Goal: Task Accomplishment & Management: Complete application form

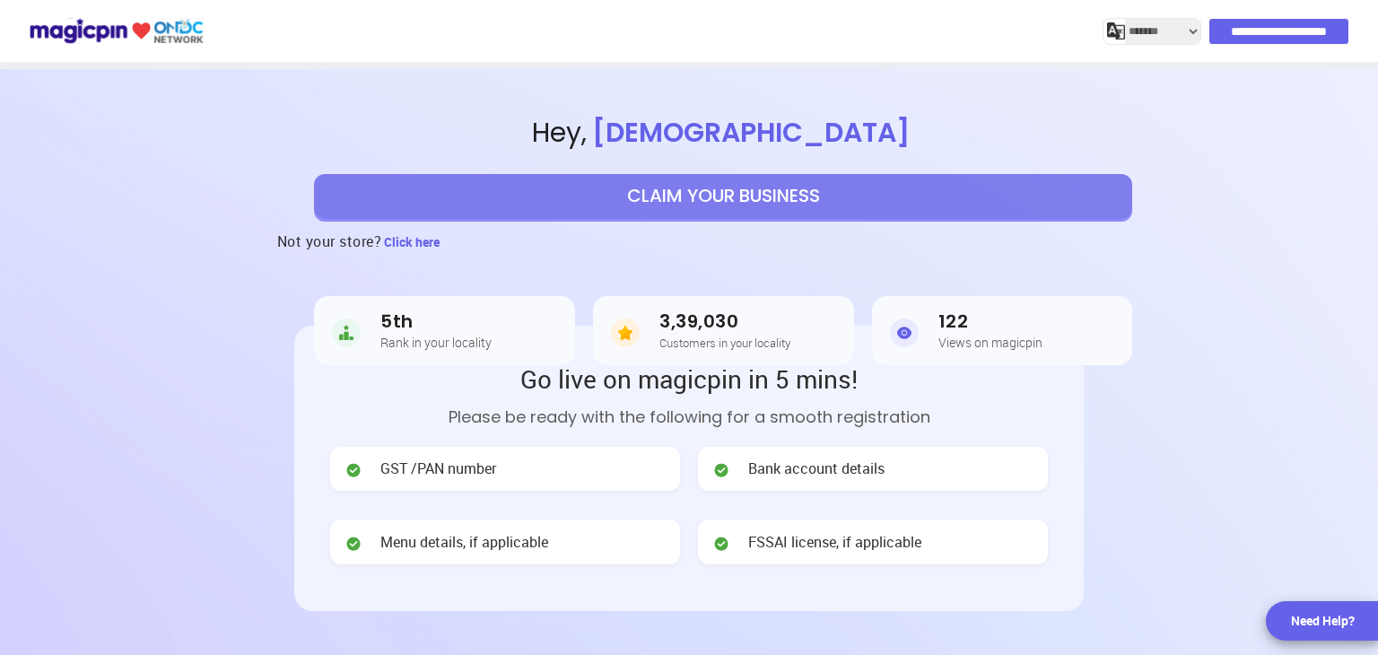
select select "*******"
click at [537, 202] on button "CLAIM YOUR BUSINESS" at bounding box center [723, 196] width 818 height 45
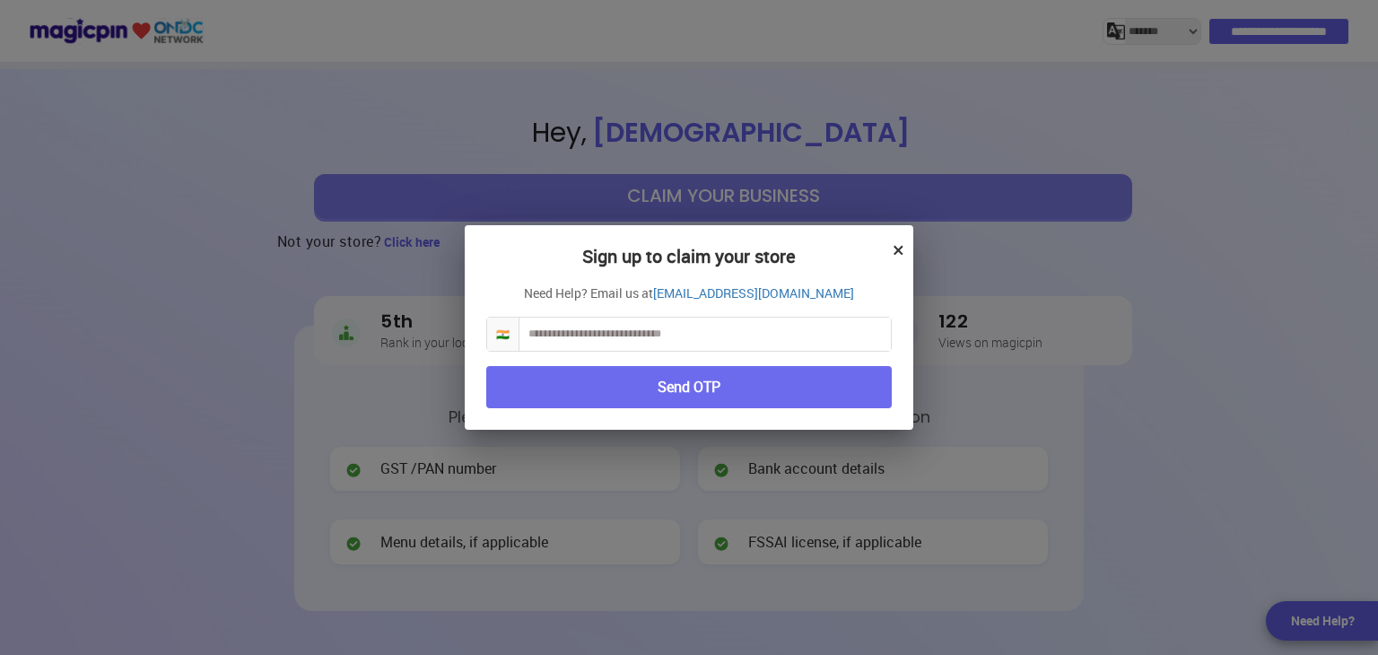
click at [552, 336] on input "text" at bounding box center [704, 334] width 371 height 33
type input "**********"
click at [664, 386] on button "Send OTP" at bounding box center [688, 387] width 405 height 42
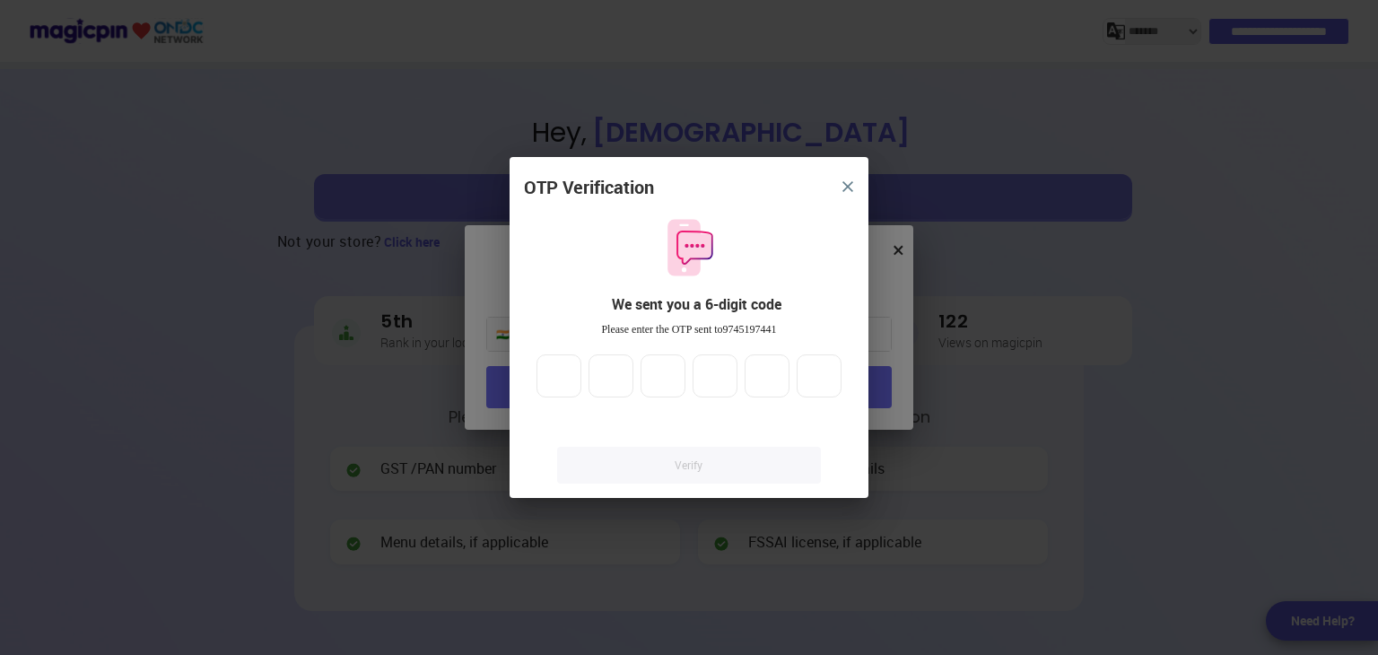
drag, startPoint x: 562, startPoint y: 116, endPoint x: 596, endPoint y: 342, distance: 228.6
click at [571, 171] on div "OTP Verification We sent you a 6-digit code Please enter the OTP sent to 974519…" at bounding box center [689, 327] width 1378 height 655
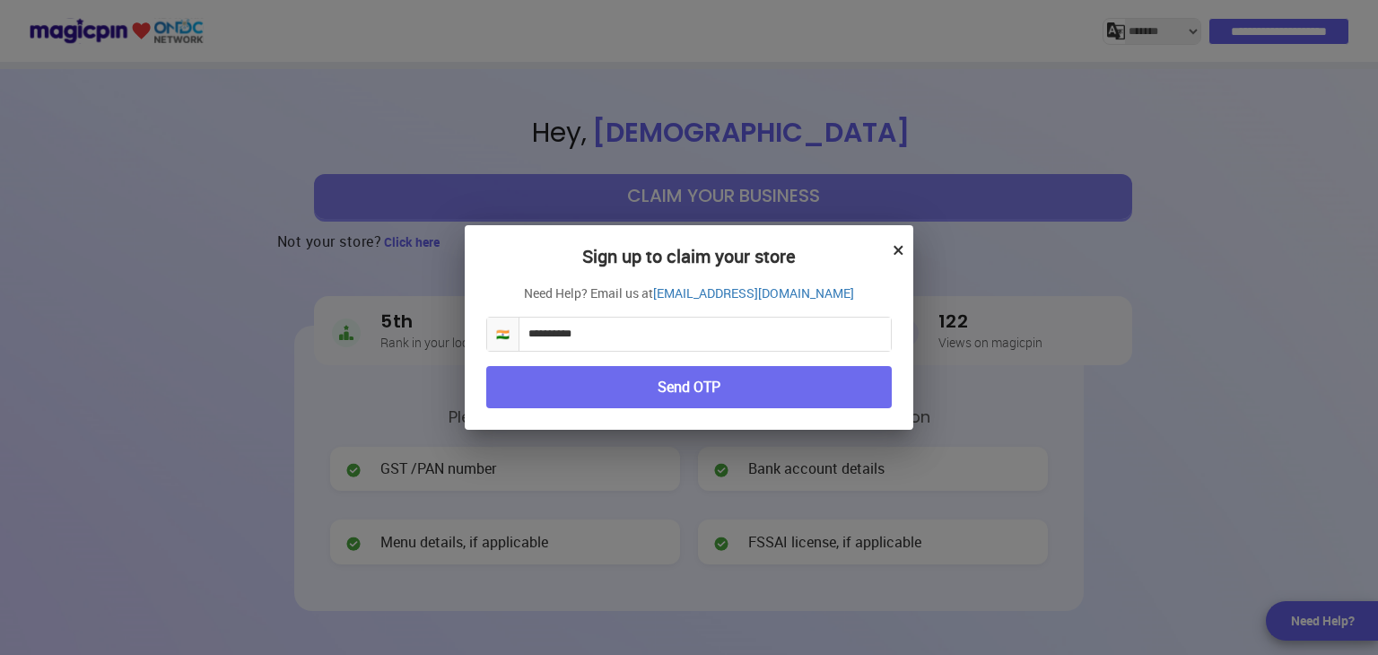
drag, startPoint x: 711, startPoint y: 383, endPoint x: 506, endPoint y: 389, distance: 205.5
click at [711, 384] on button "Send OTP" at bounding box center [688, 387] width 405 height 42
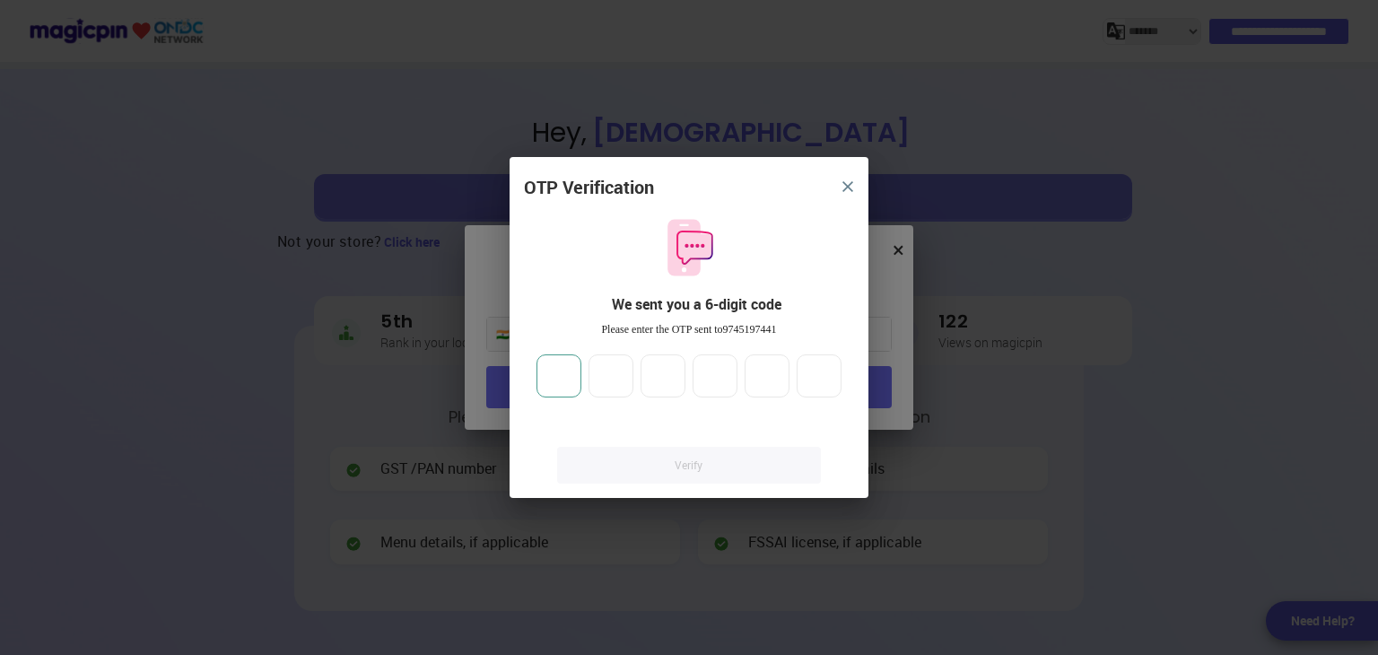
click at [570, 382] on input "number" at bounding box center [558, 375] width 45 height 43
type input "*"
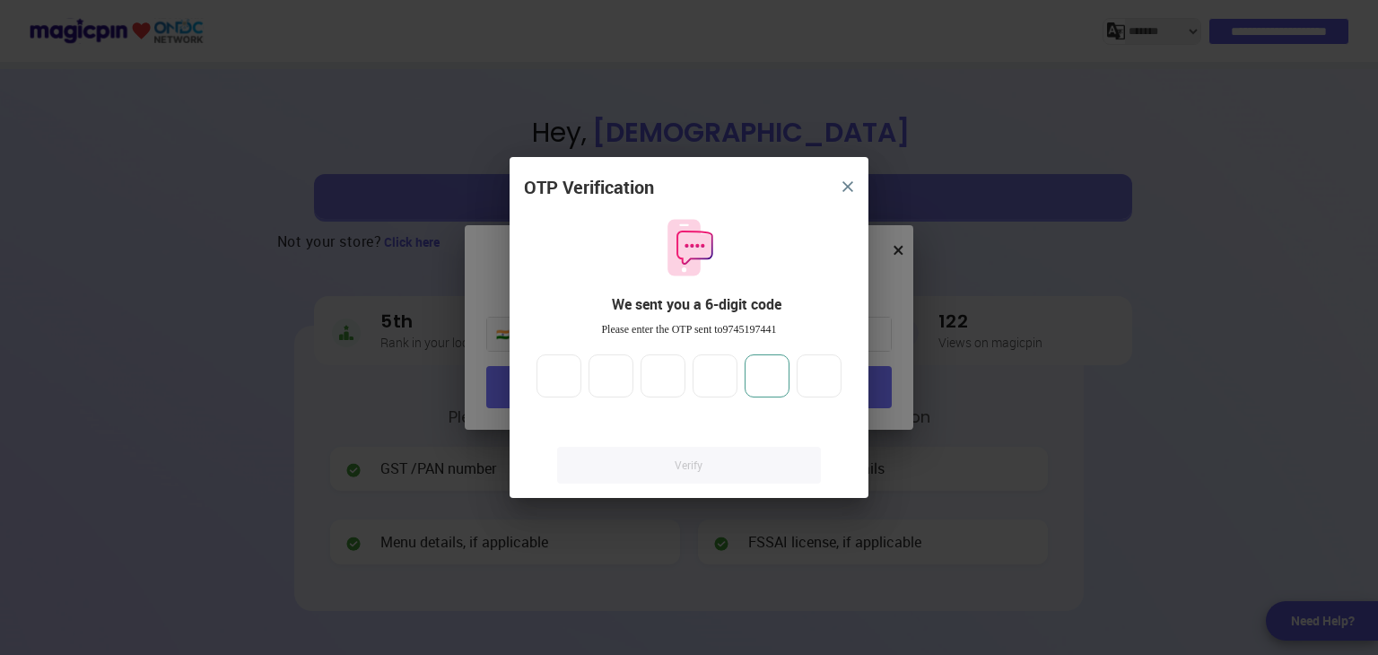
type input "*"
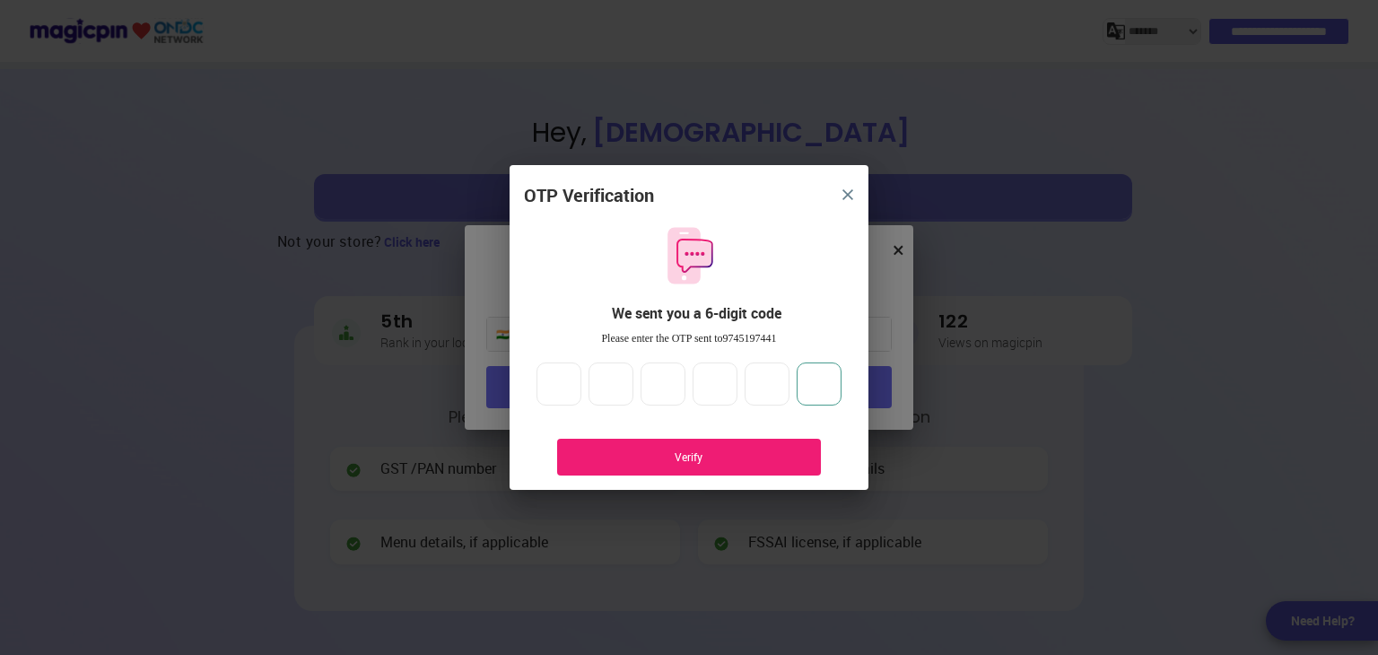
type input "*"
click at [691, 448] on div "Verify" at bounding box center [689, 457] width 264 height 37
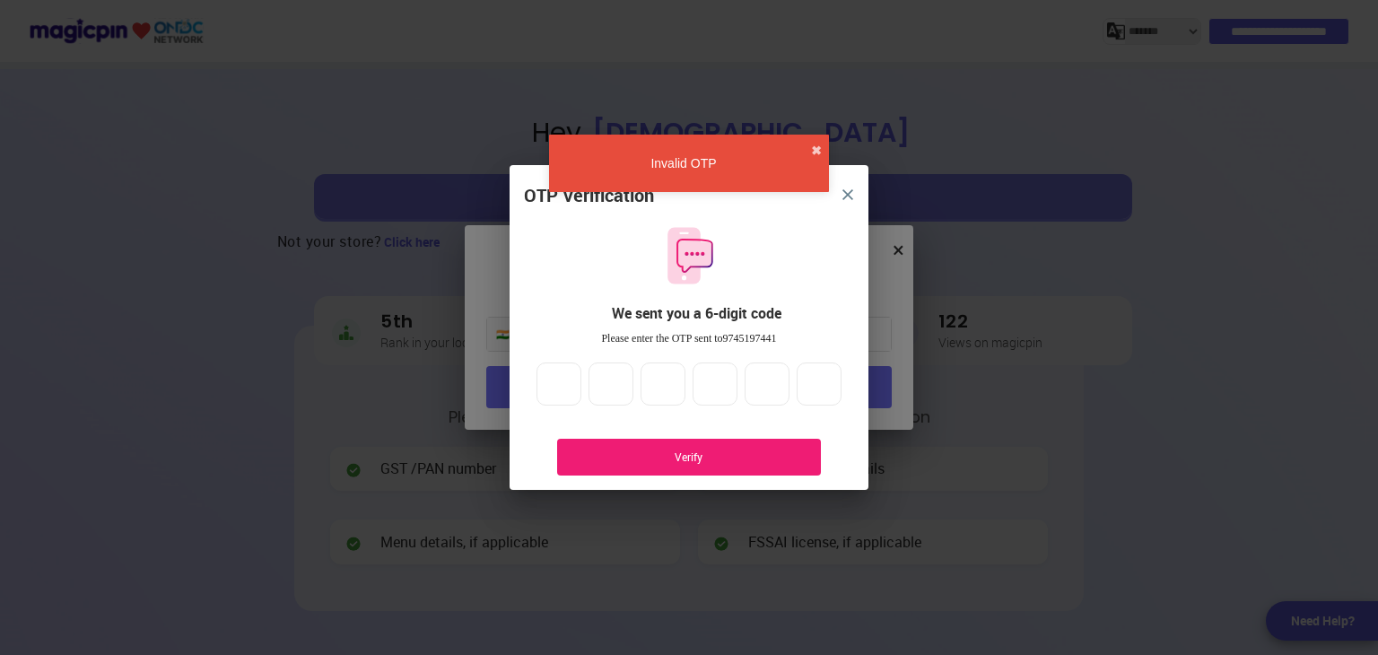
click at [721, 453] on div "Verify" at bounding box center [689, 456] width 210 height 15
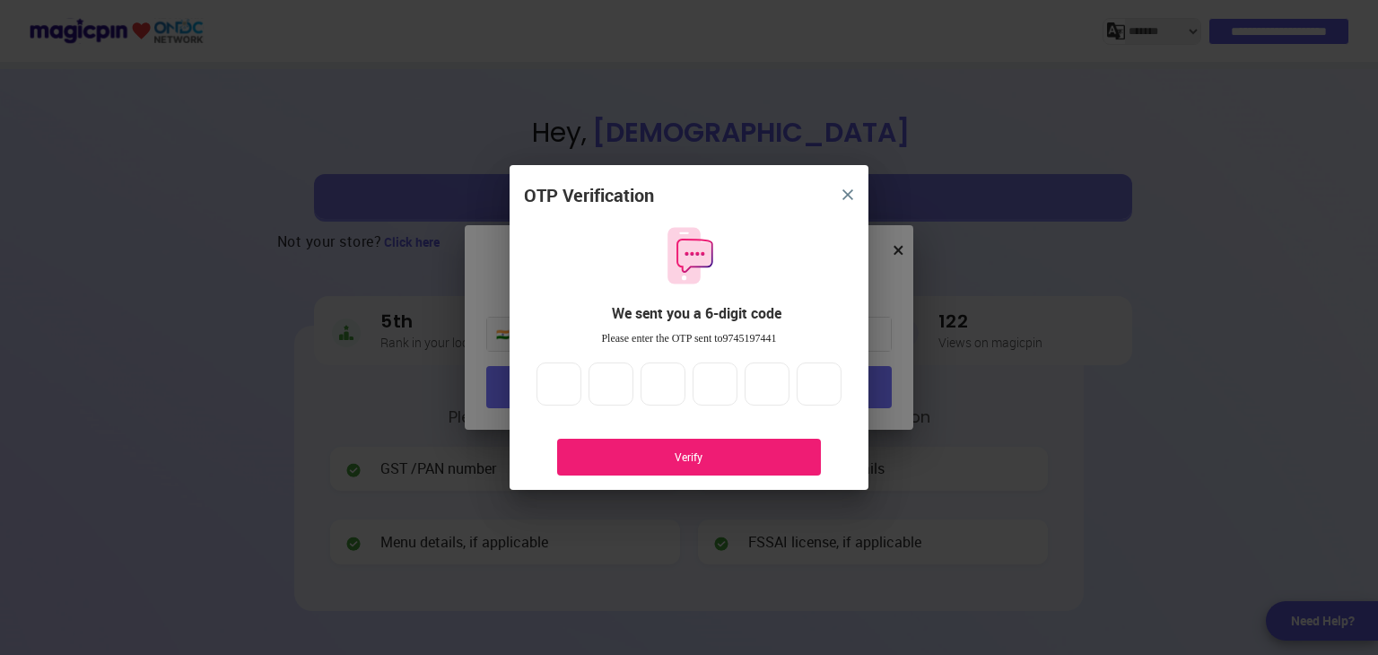
click at [745, 450] on div "Verify" at bounding box center [689, 456] width 210 height 15
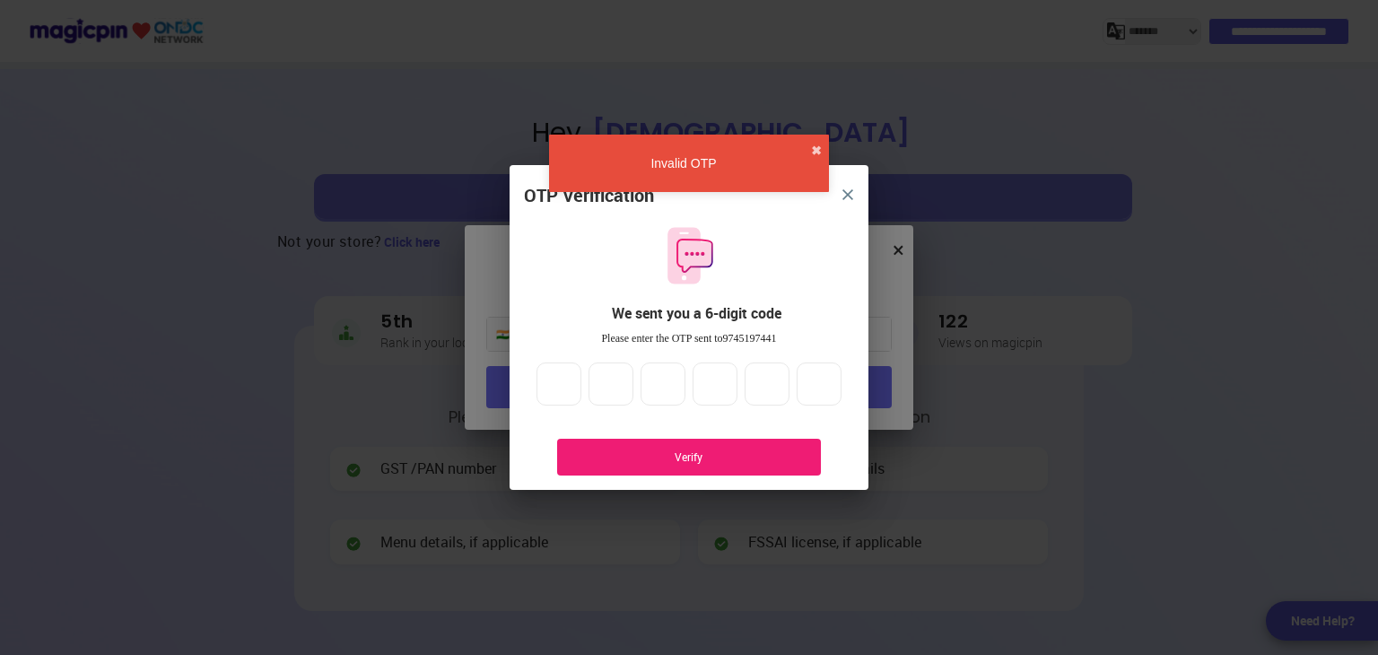
click at [850, 187] on button "close" at bounding box center [848, 195] width 32 height 32
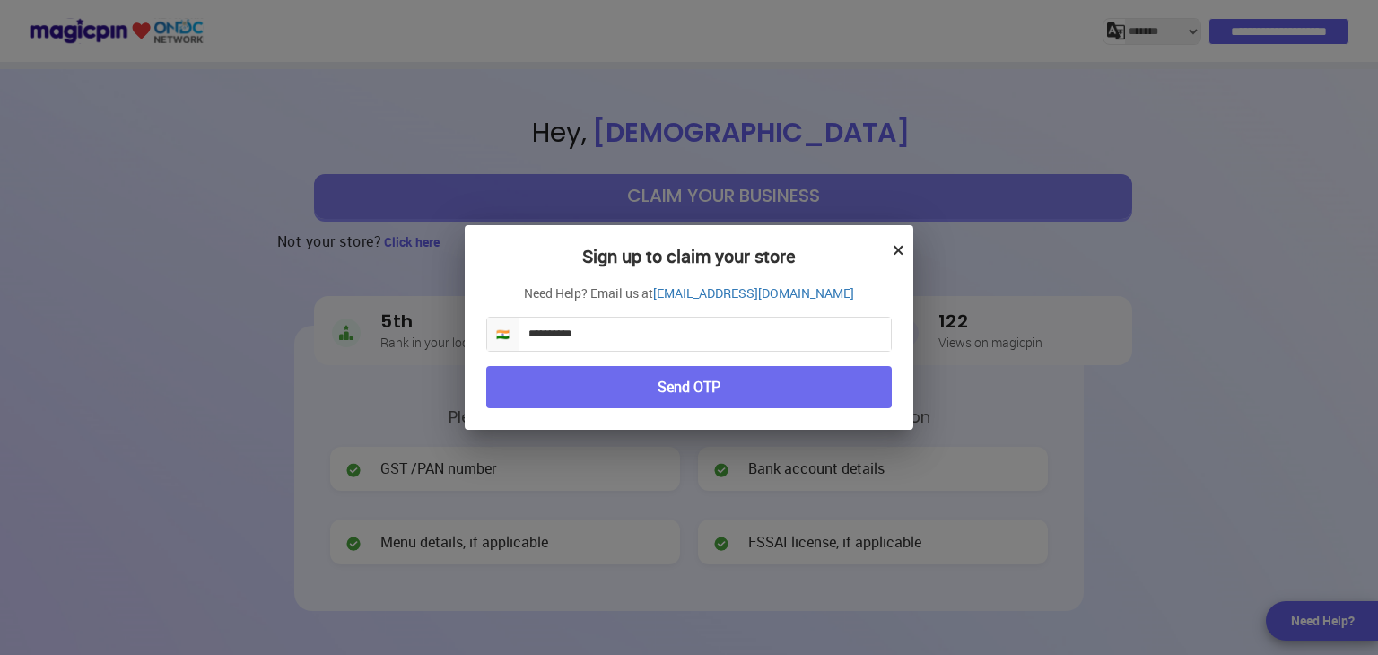
drag, startPoint x: 596, startPoint y: 328, endPoint x: 501, endPoint y: 348, distance: 97.1
click at [501, 348] on div "**********" at bounding box center [688, 334] width 405 height 35
click at [895, 245] on button "×" at bounding box center [899, 249] width 12 height 31
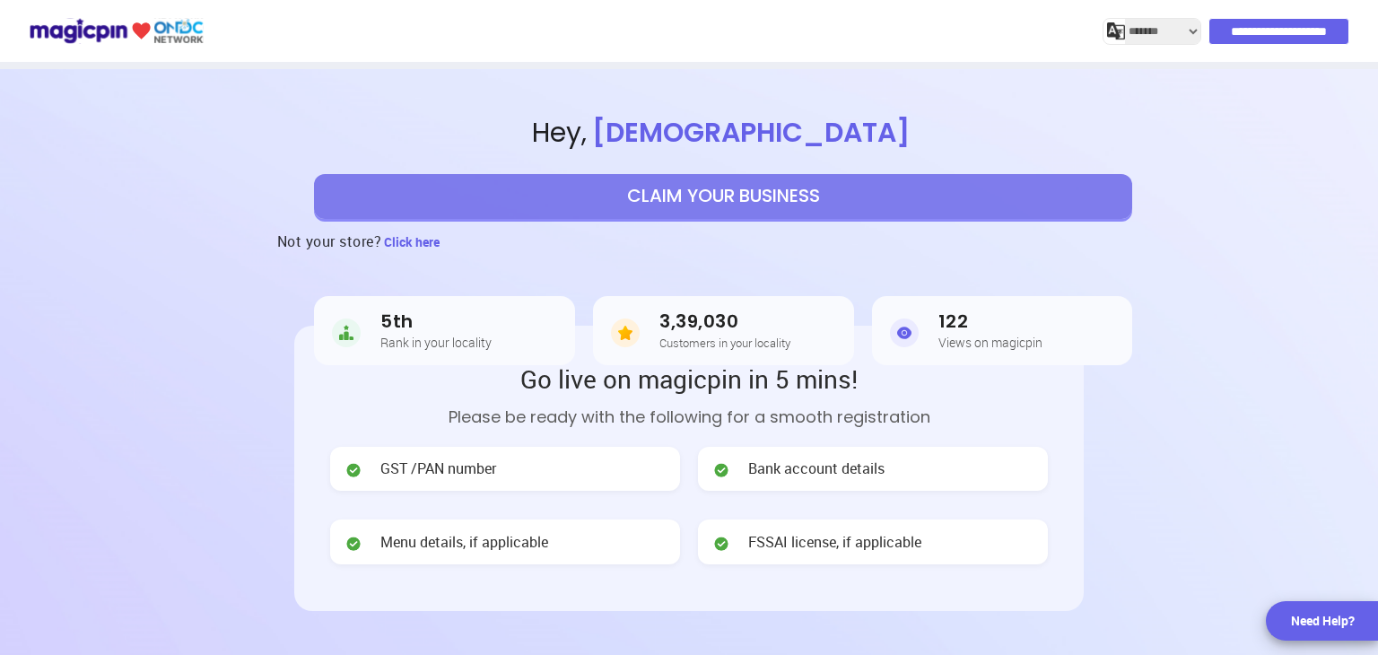
click at [636, 193] on button "CLAIM YOUR BUSINESS" at bounding box center [723, 196] width 818 height 45
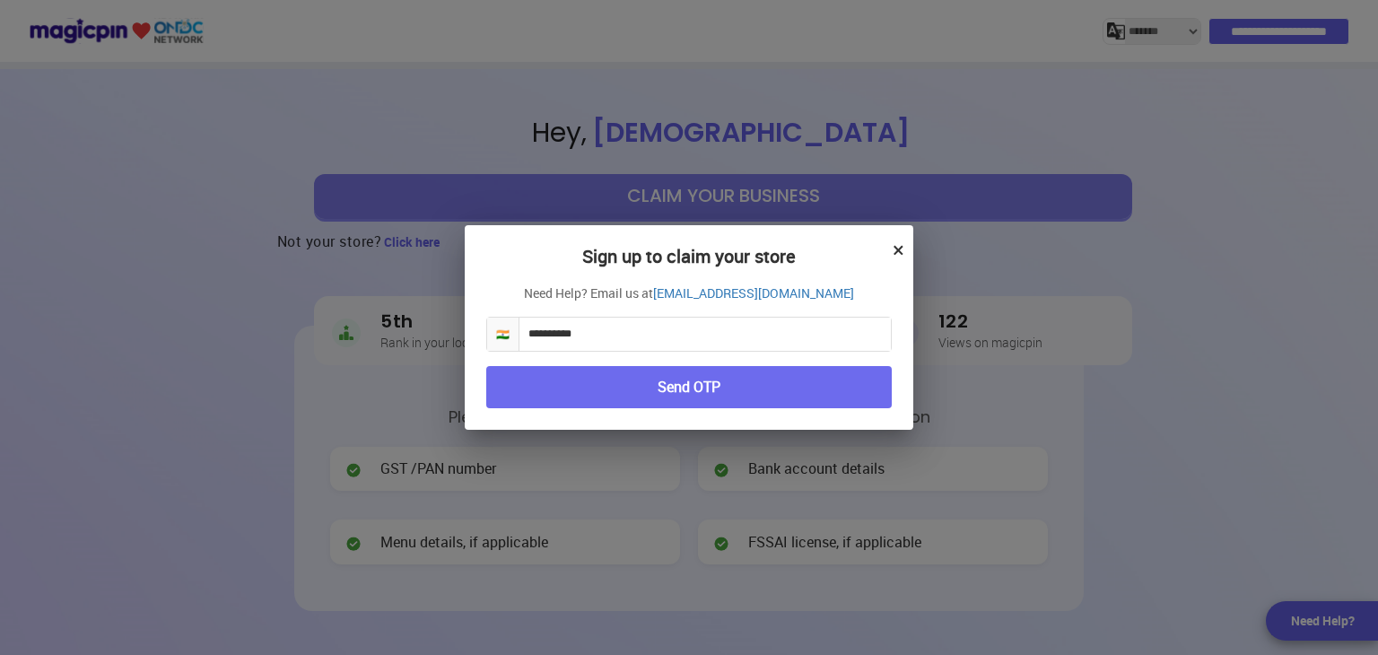
click at [691, 339] on input "**********" at bounding box center [704, 334] width 371 height 33
click at [894, 248] on button "×" at bounding box center [899, 249] width 12 height 31
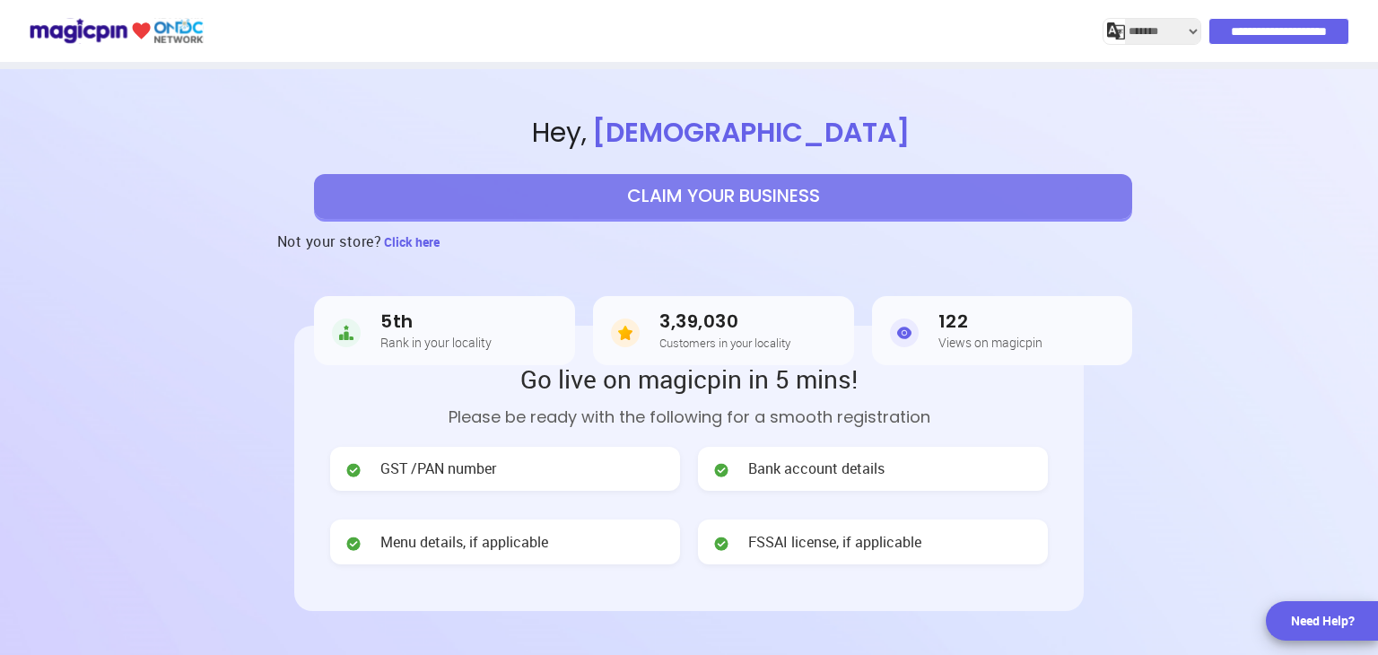
select select "*******"
click at [684, 195] on button "CLAIM YOUR BUSINESS" at bounding box center [723, 196] width 818 height 45
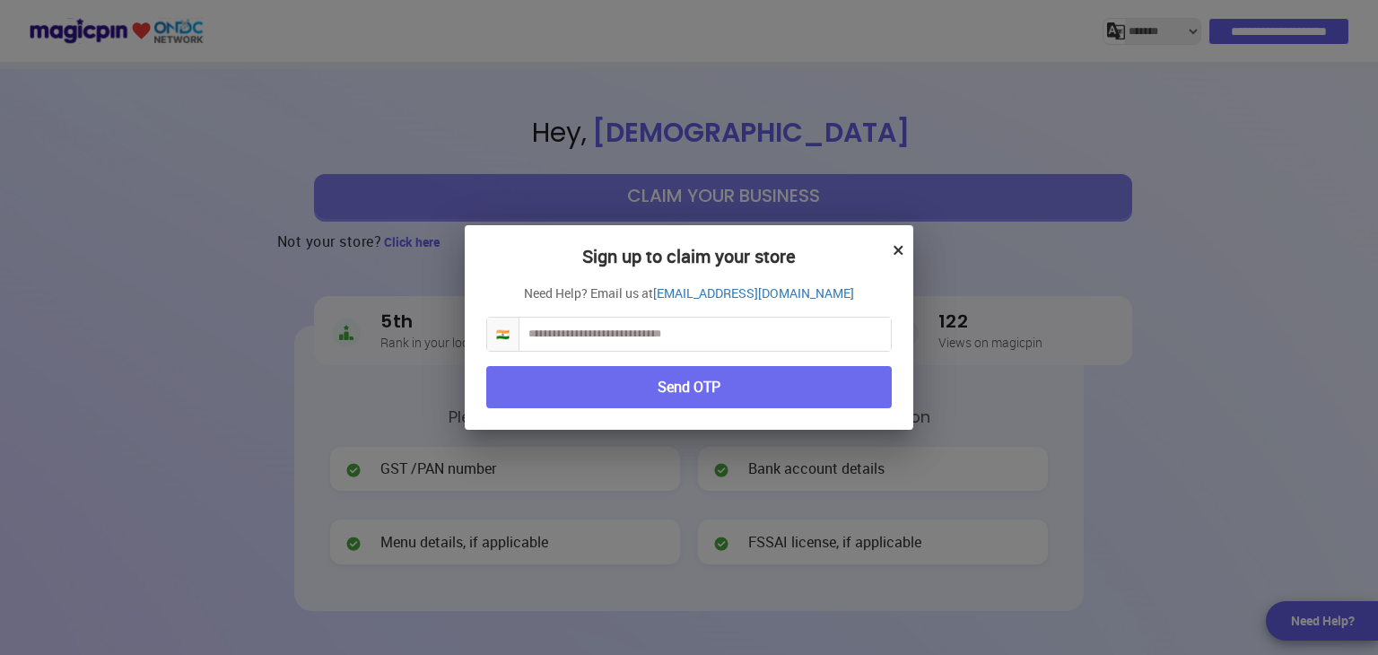
click at [628, 336] on input "text" at bounding box center [704, 334] width 371 height 33
paste input "**********"
type input "**********"
click at [624, 381] on button "Send OTP" at bounding box center [688, 387] width 405 height 42
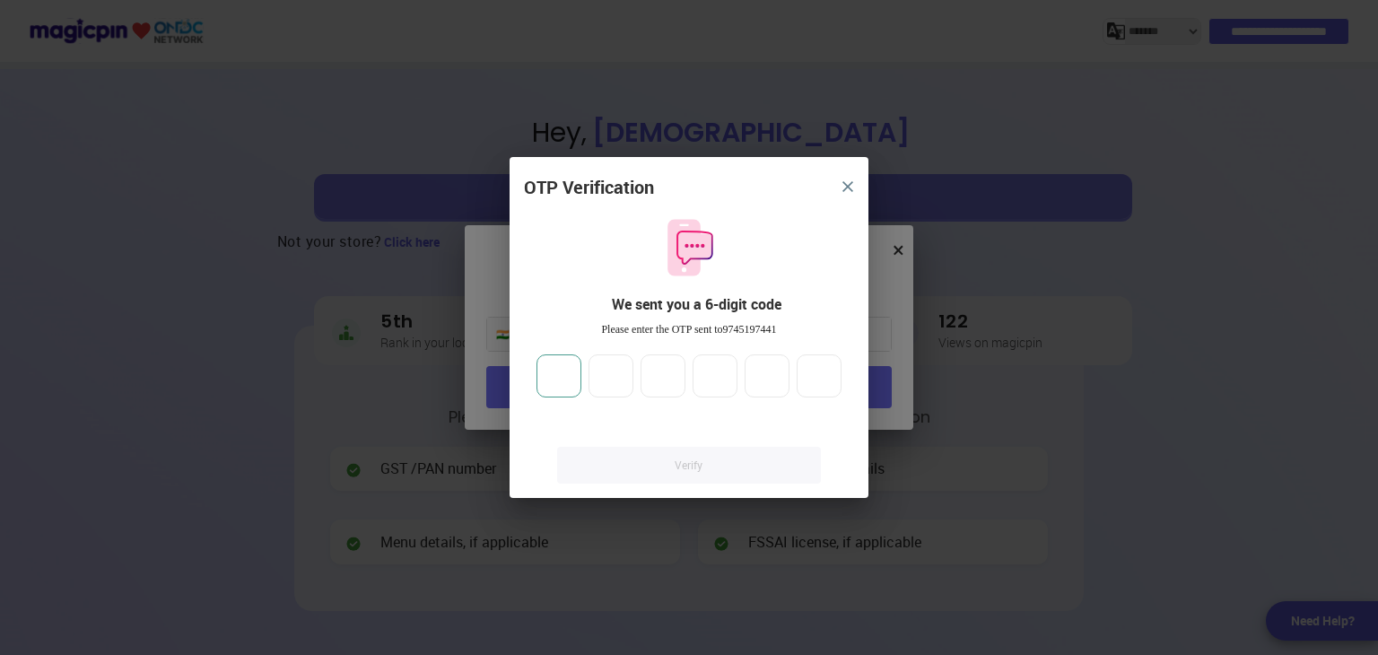
click at [569, 377] on input "number" at bounding box center [558, 375] width 45 height 43
type input "*"
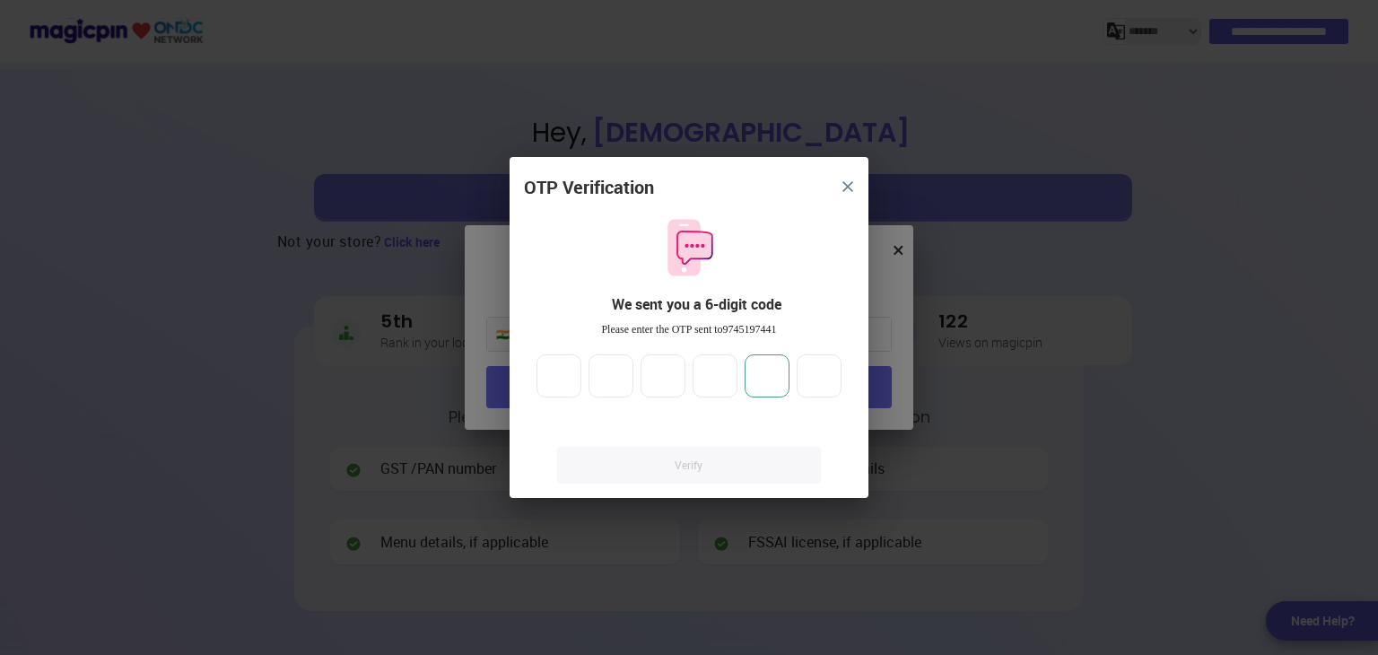
type input "*"
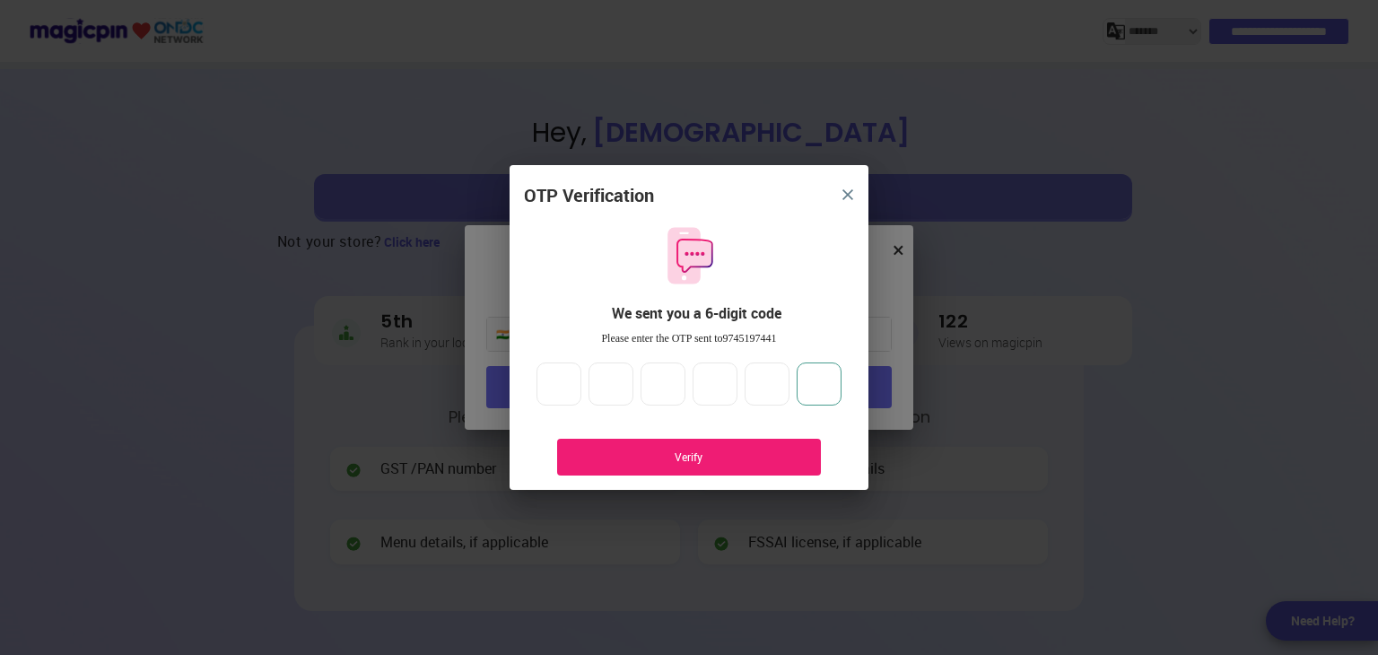
type input "*"
click at [743, 458] on div "Verify" at bounding box center [689, 456] width 210 height 15
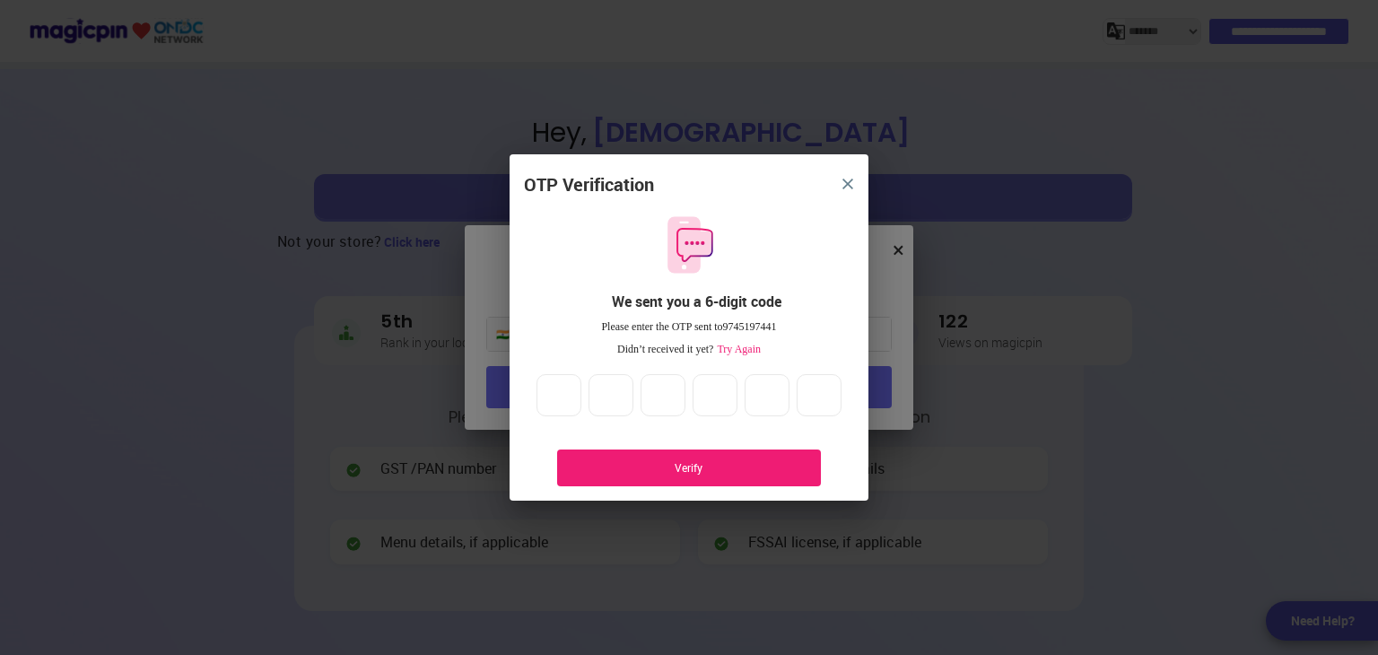
click at [710, 466] on div "Verify" at bounding box center [689, 467] width 210 height 15
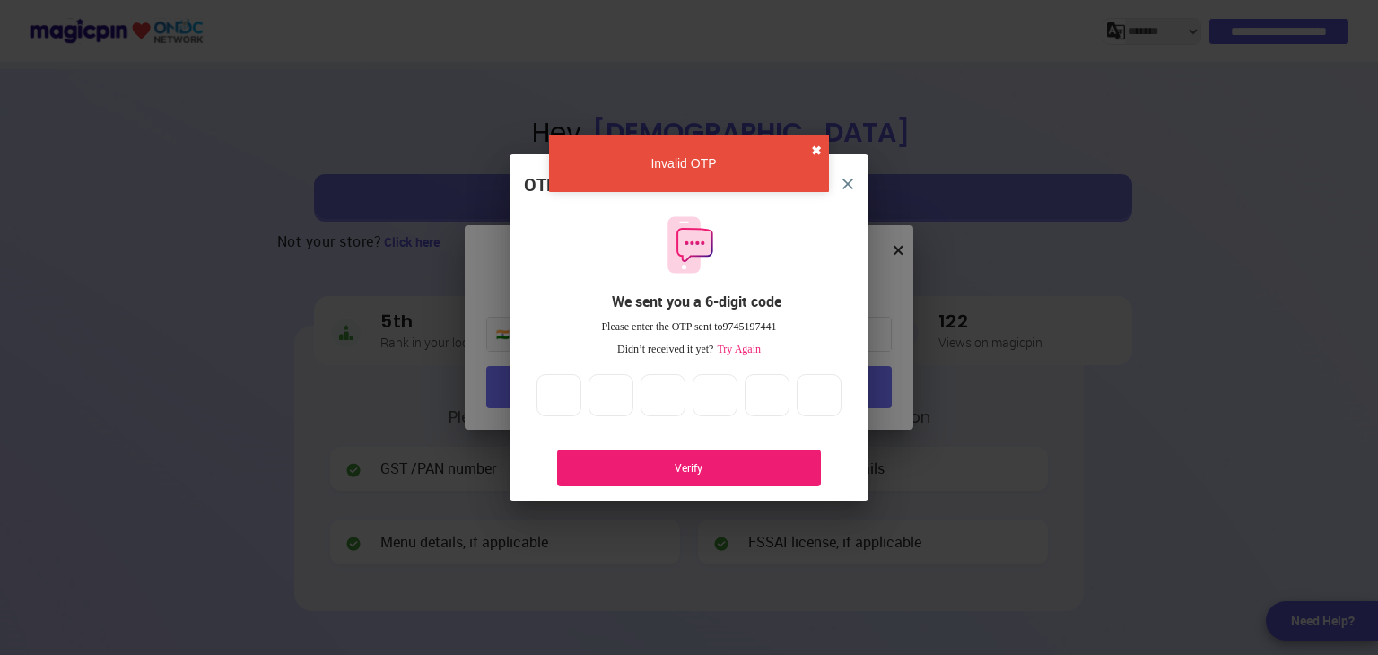
click at [811, 153] on button "✖" at bounding box center [816, 151] width 11 height 18
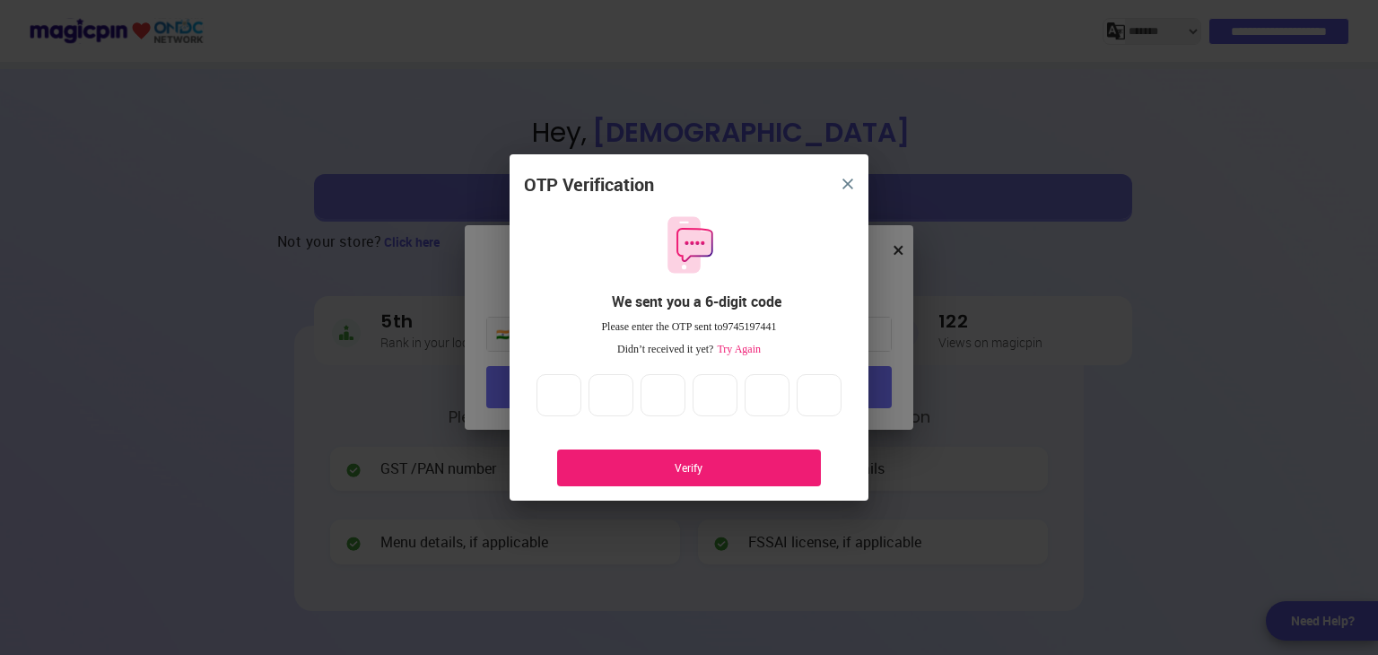
click at [745, 345] on span "Try Again" at bounding box center [737, 349] width 48 height 13
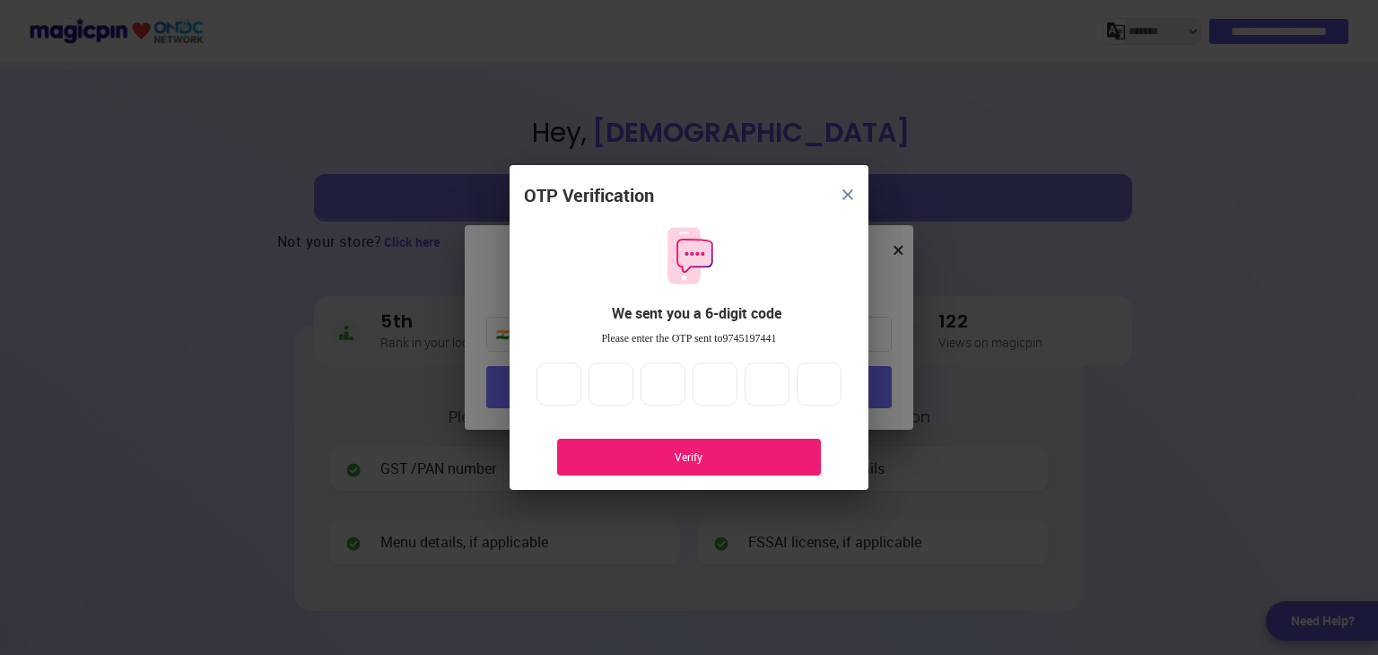
click at [689, 458] on div "Verify" at bounding box center [689, 456] width 210 height 15
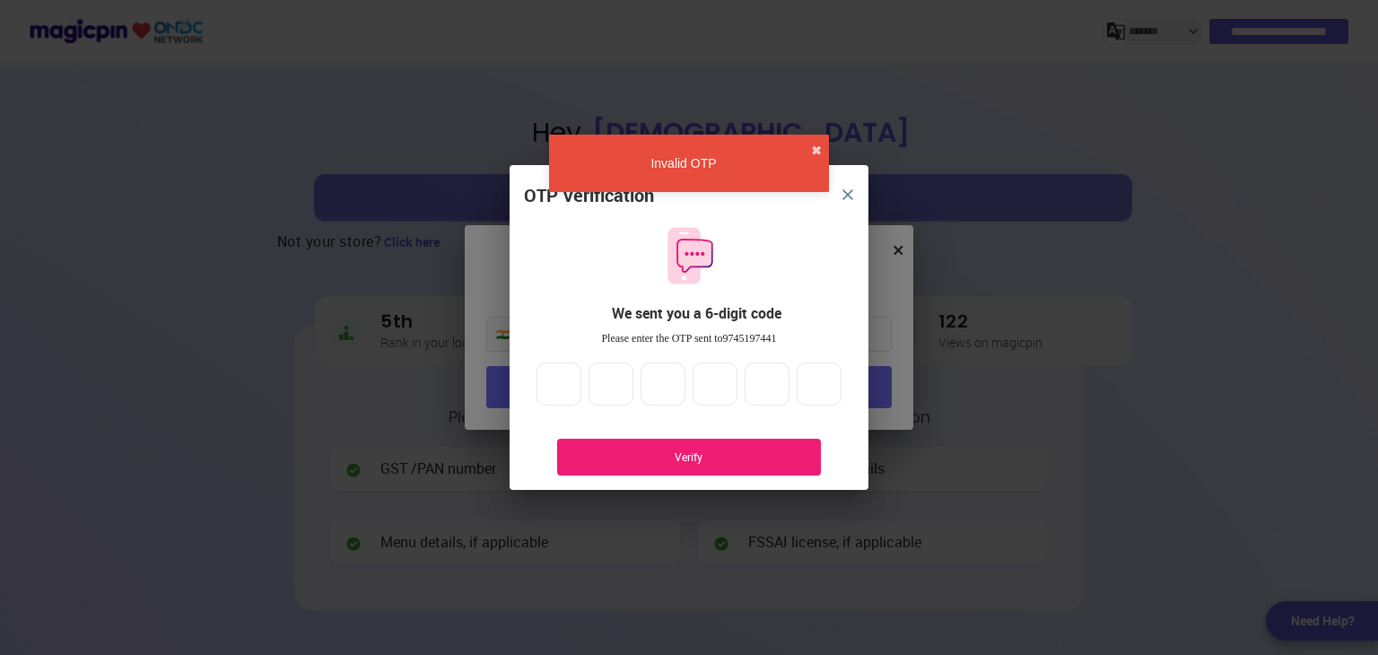
click at [850, 194] on img "close" at bounding box center [847, 194] width 11 height 11
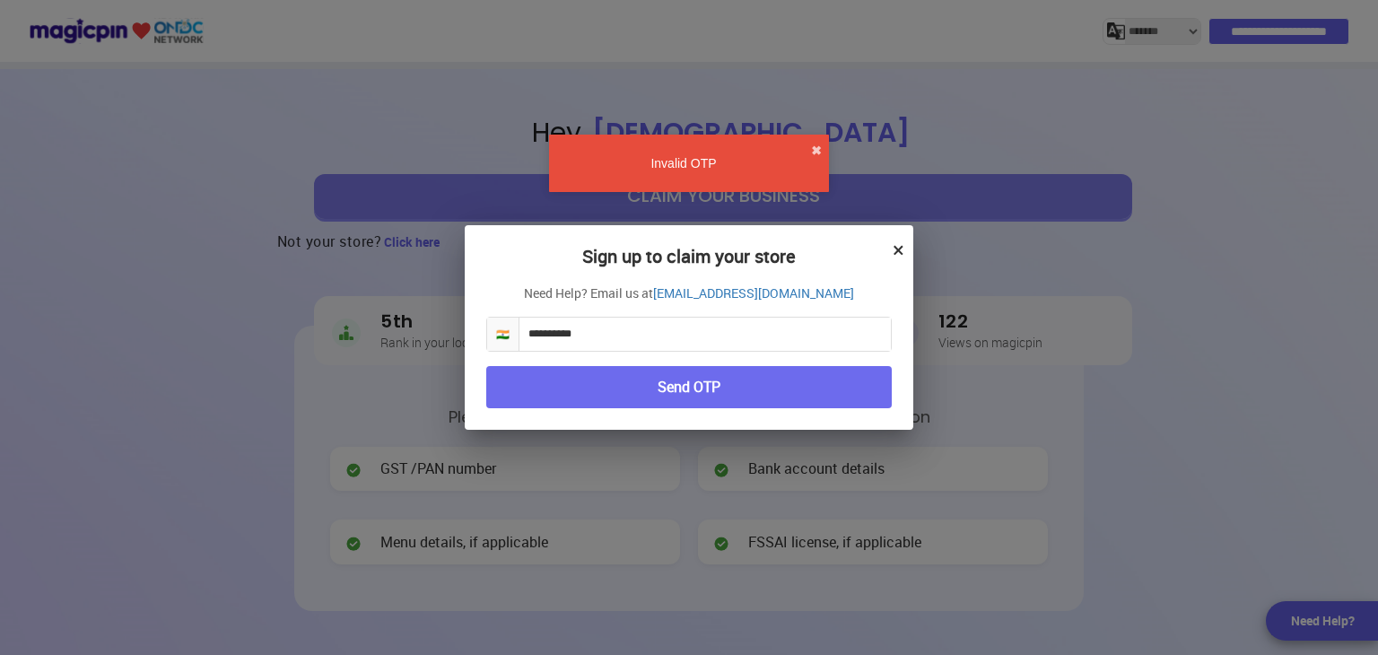
click at [898, 248] on button "×" at bounding box center [899, 249] width 12 height 31
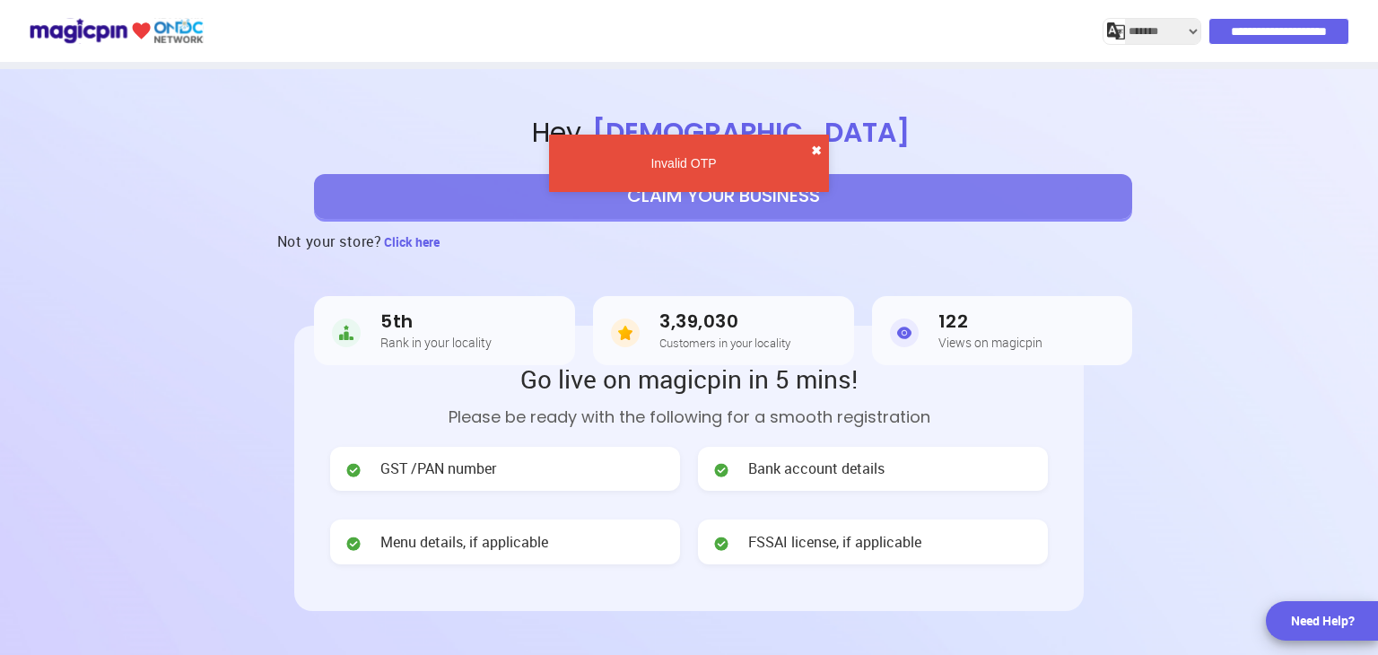
click at [819, 152] on button "✖" at bounding box center [816, 151] width 11 height 18
